Goal: Information Seeking & Learning: Compare options

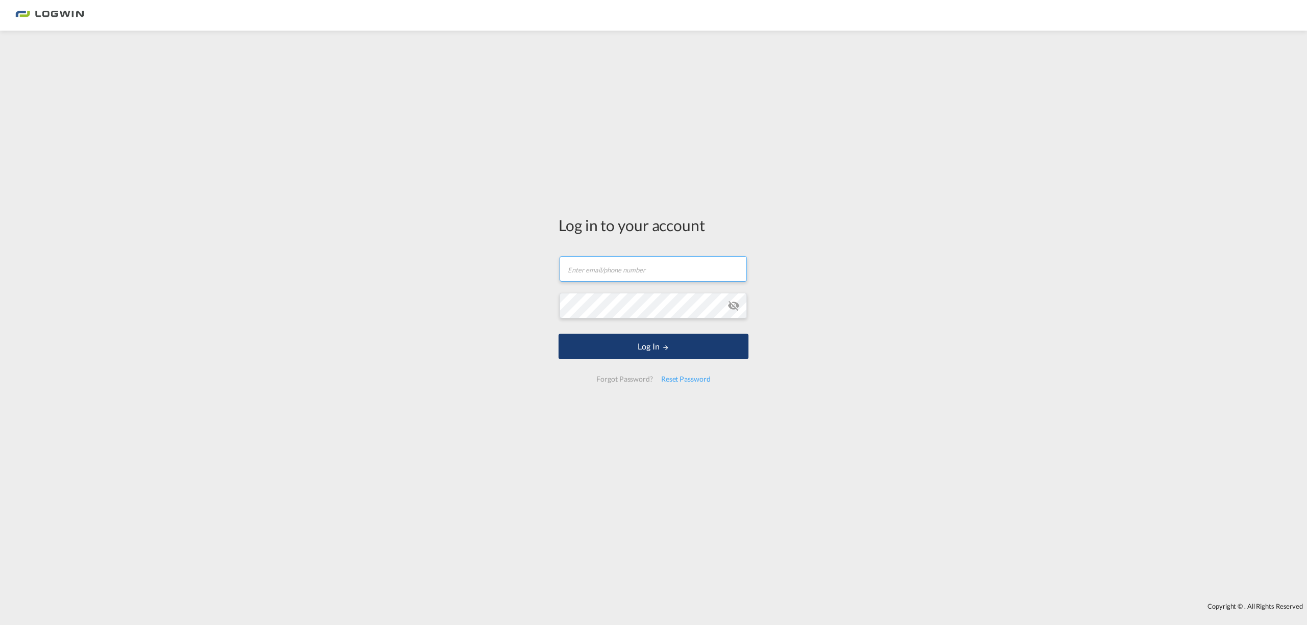
type input "[PERSON_NAME][EMAIL_ADDRESS][PERSON_NAME][DOMAIN_NAME]"
click at [697, 352] on button "Log In" at bounding box center [654, 347] width 190 height 26
